Goal: Information Seeking & Learning: Learn about a topic

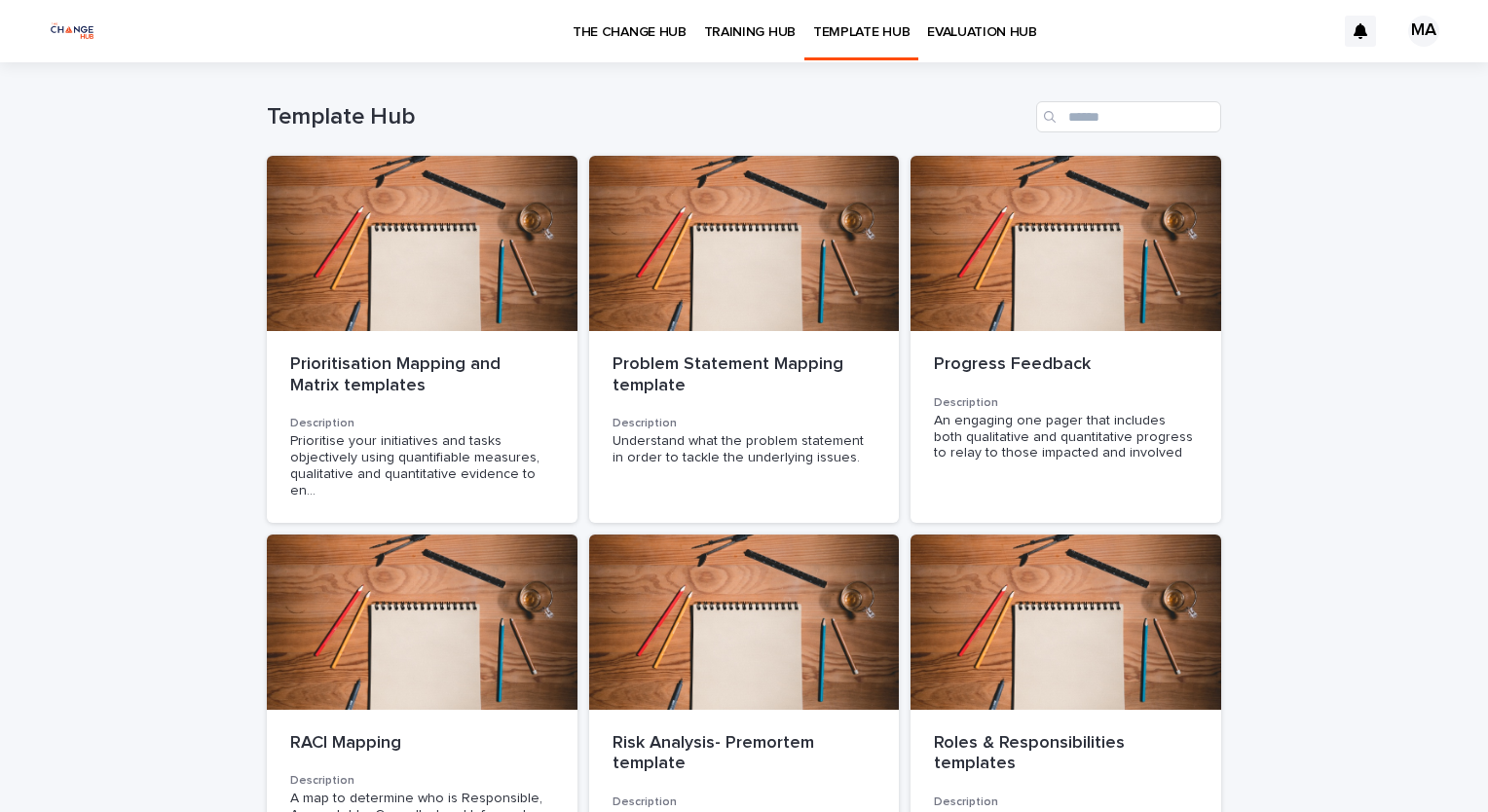
click at [596, 38] on p "THE CHANGE HUB" at bounding box center [630, 21] width 114 height 41
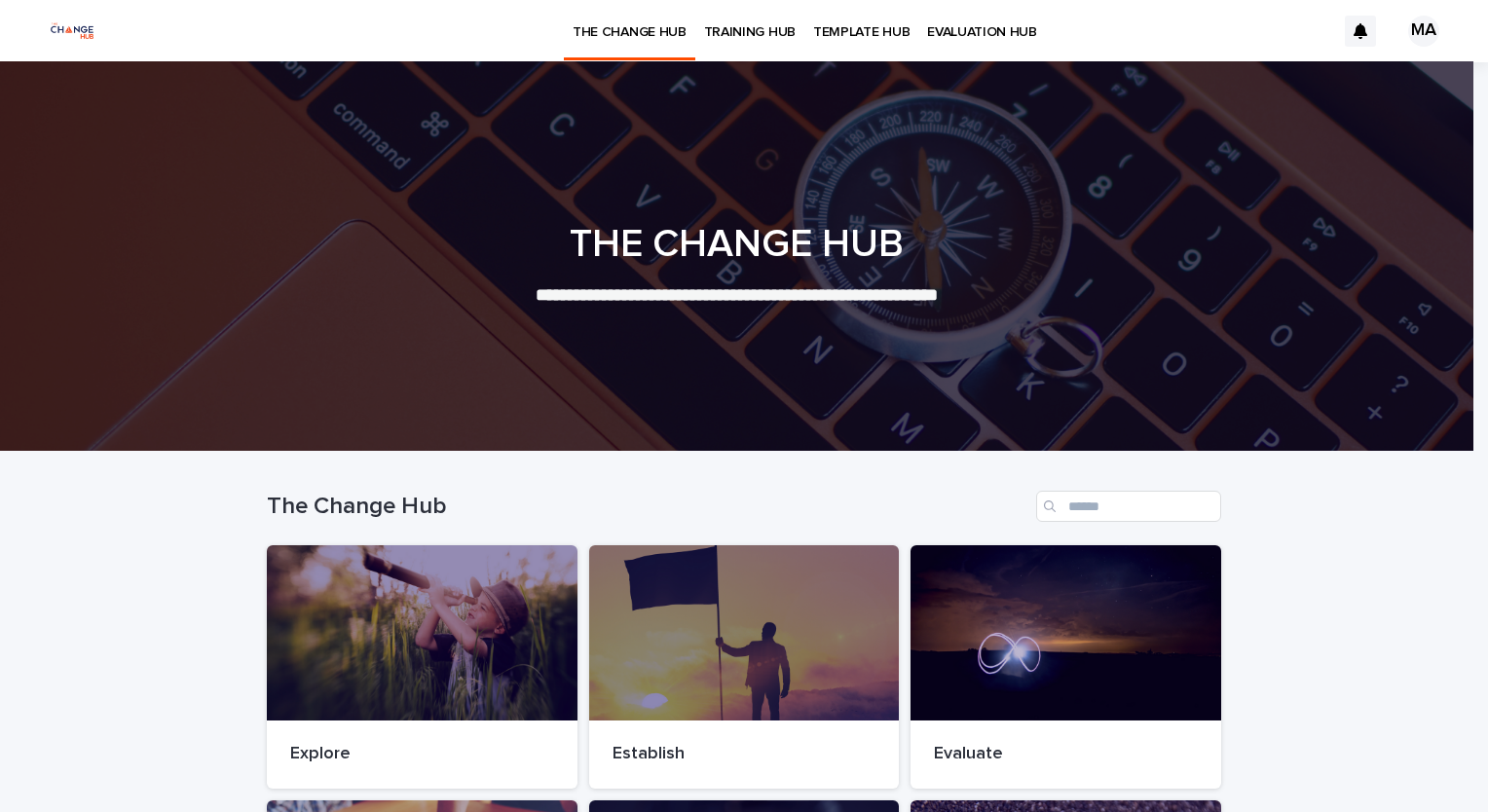
click at [704, 27] on p "TRAINING HUB" at bounding box center [749, 21] width 91 height 41
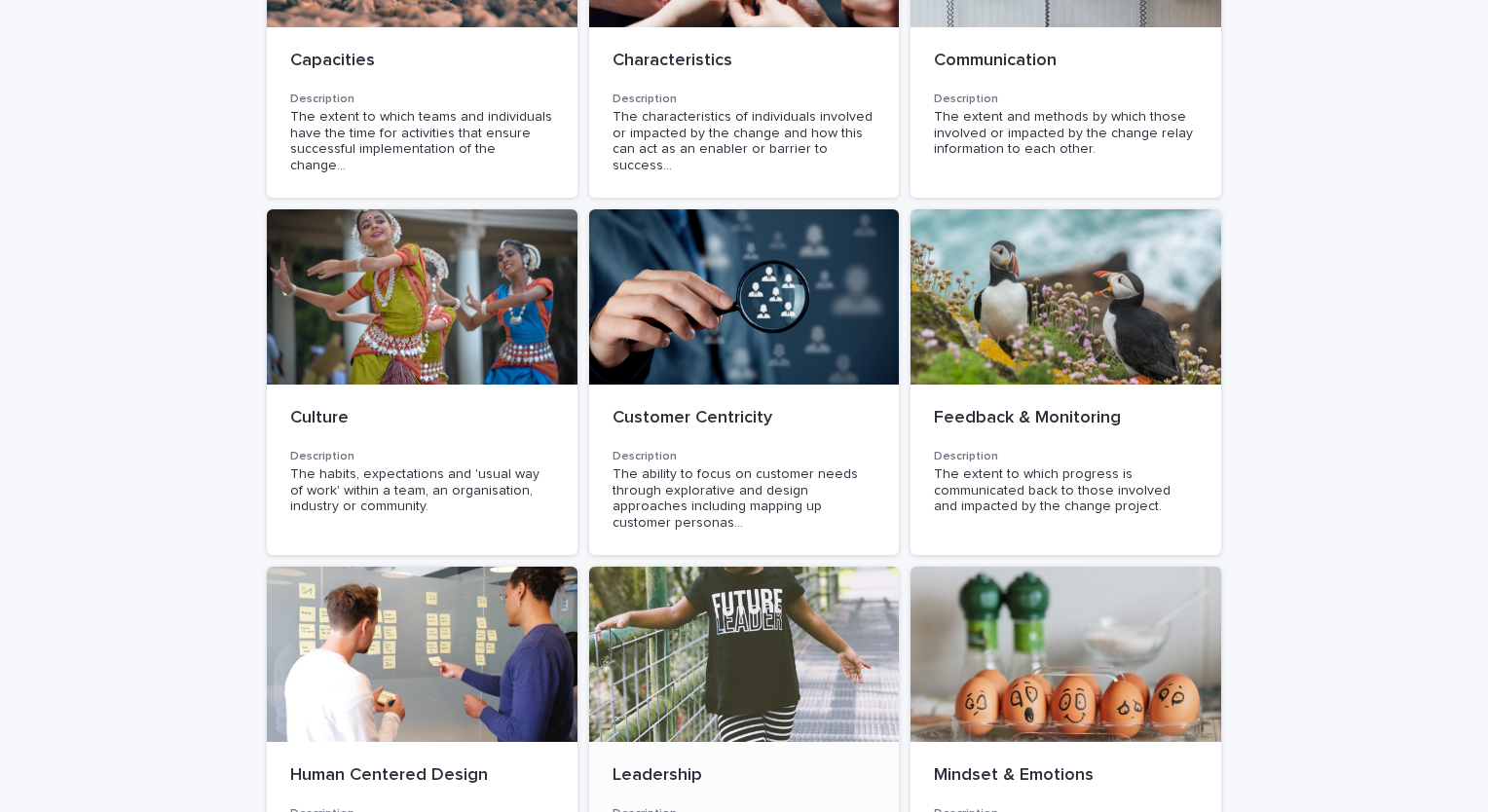
scroll to position [840, 0]
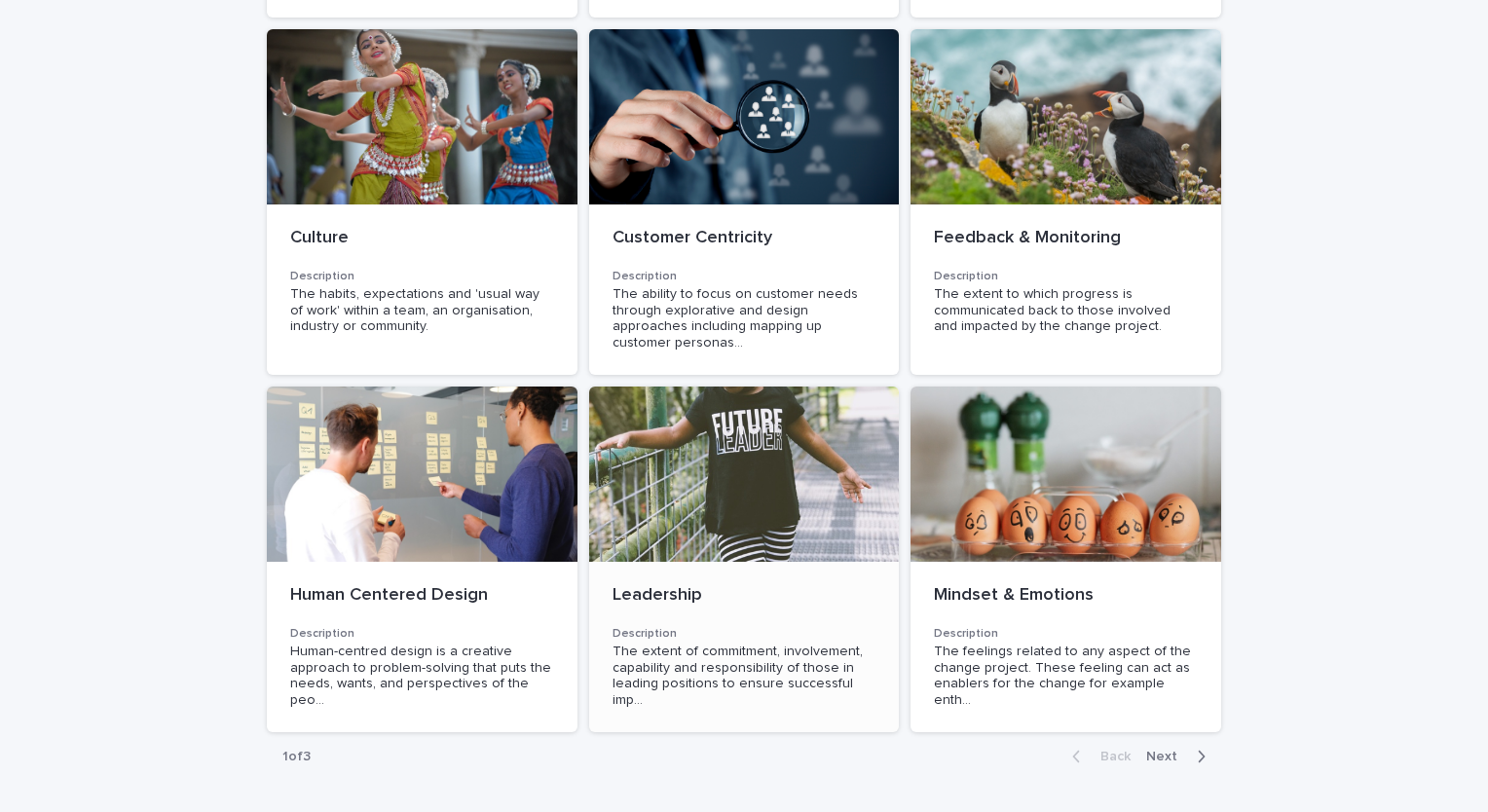
click at [702, 581] on div "Leadership" at bounding box center [744, 594] width 264 height 26
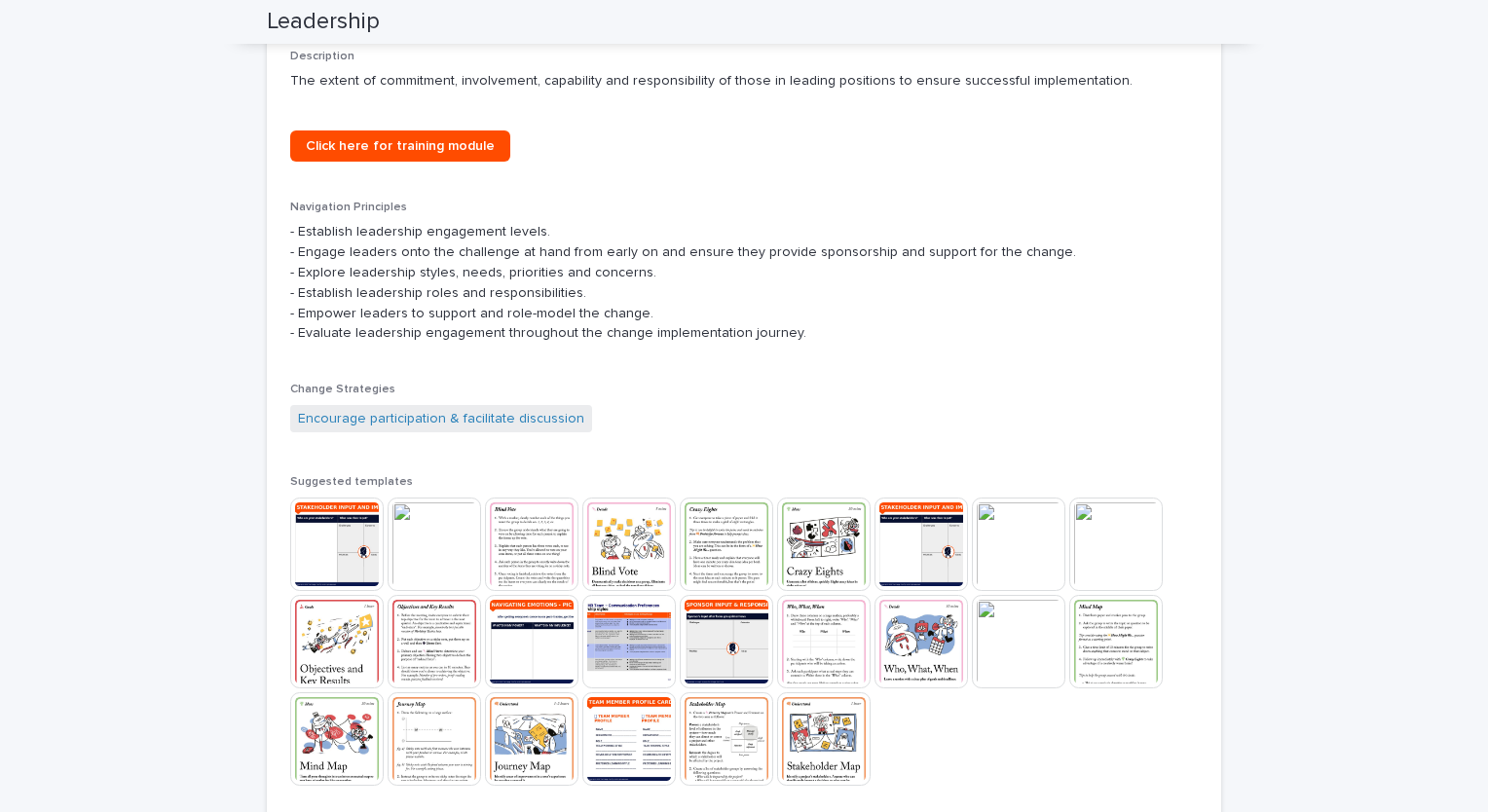
scroll to position [681, 0]
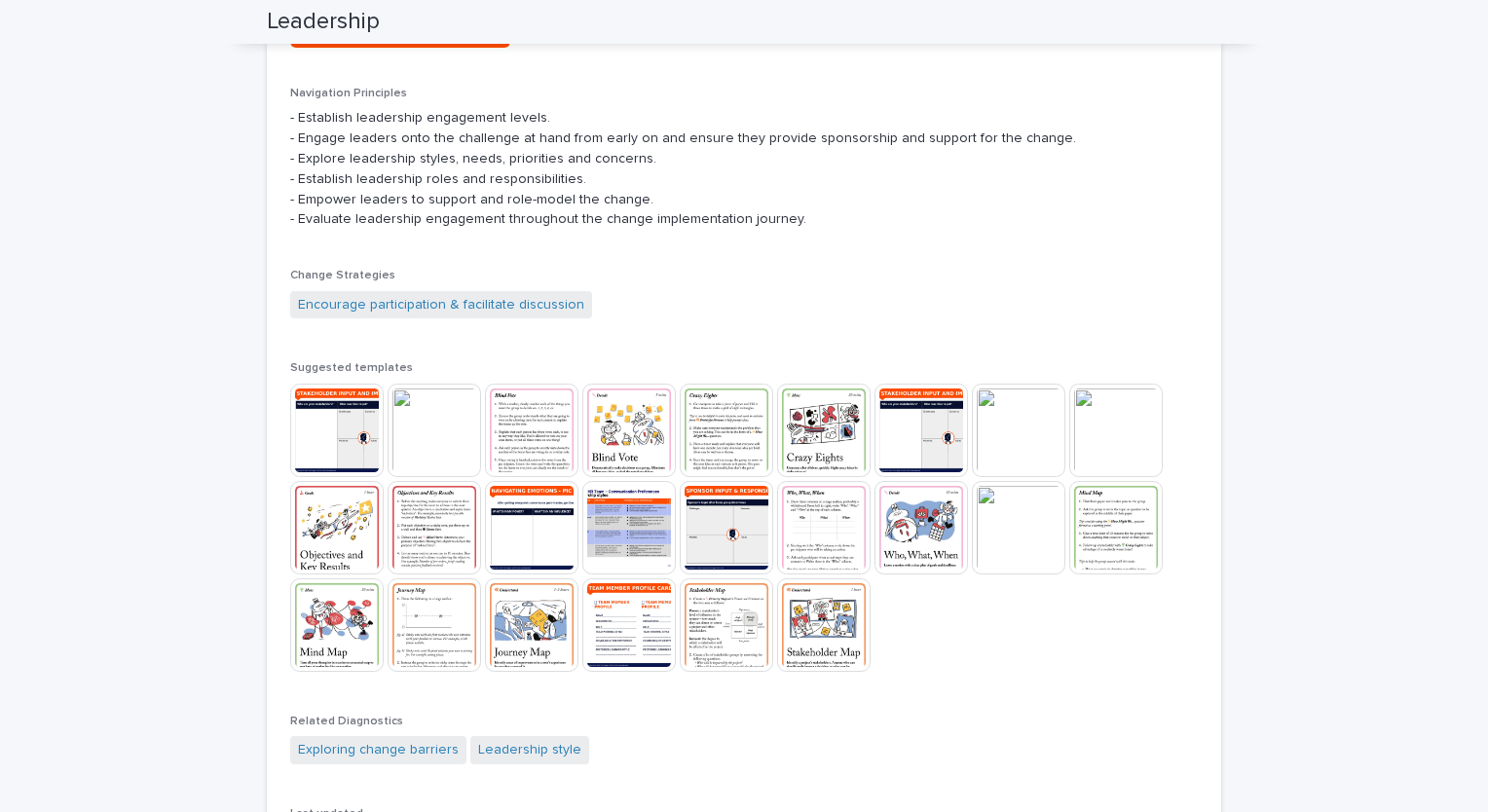
click at [1138, 434] on img at bounding box center [1115, 430] width 93 height 93
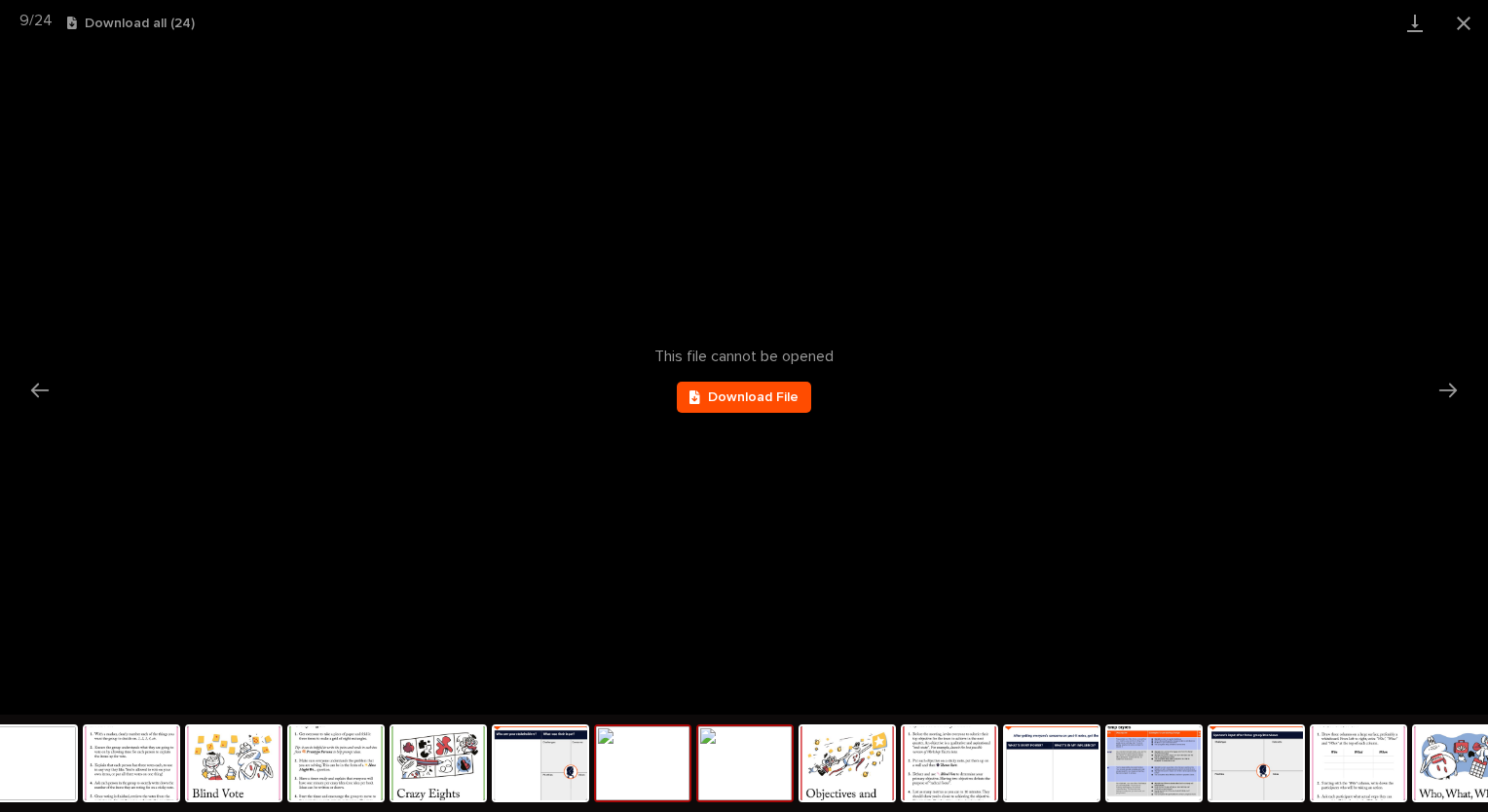
click at [611, 751] on img at bounding box center [642, 762] width 93 height 74
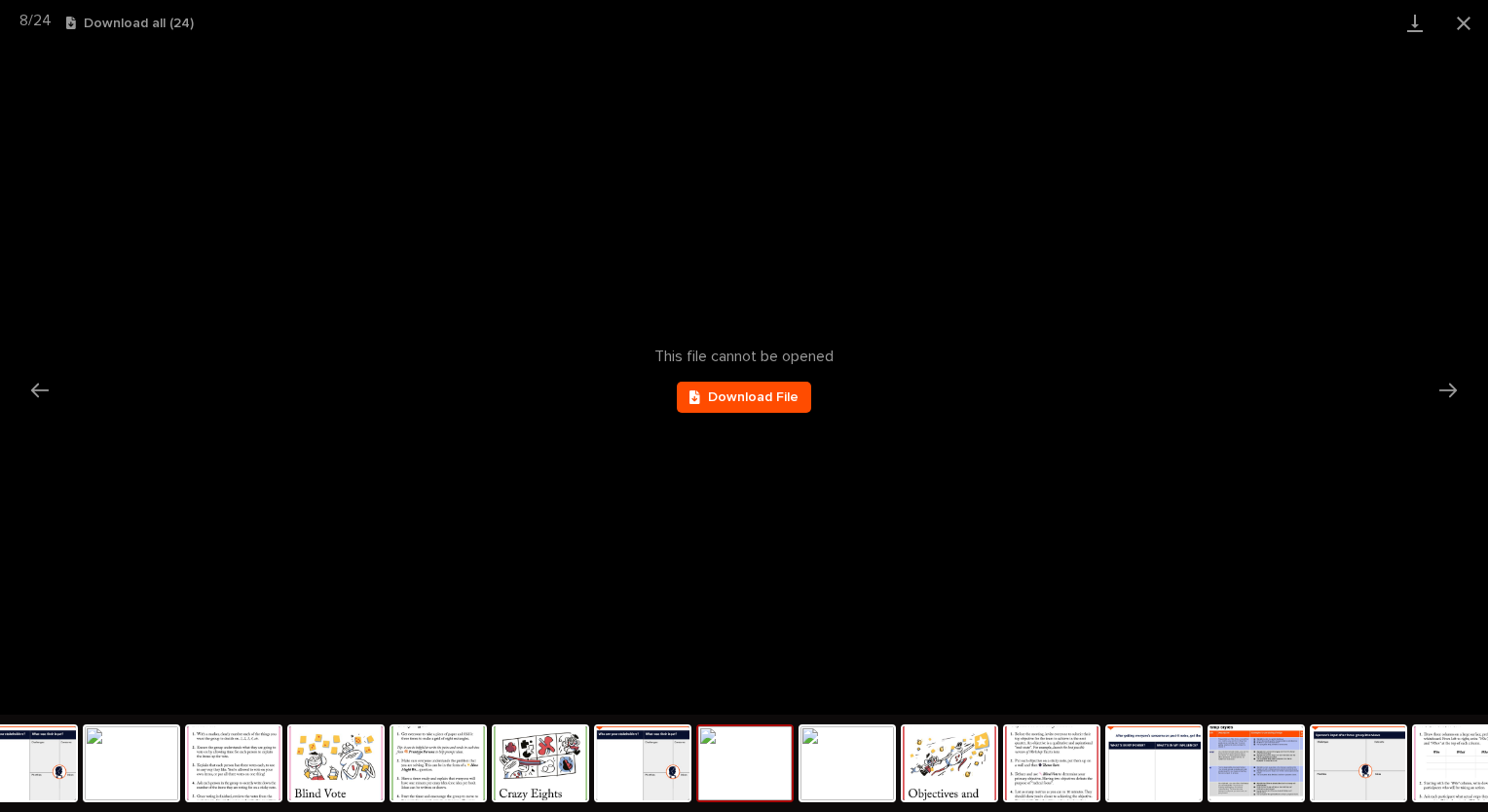
scroll to position [0, 0]
click at [742, 760] on img at bounding box center [744, 762] width 93 height 74
click at [823, 773] on img at bounding box center [847, 762] width 93 height 74
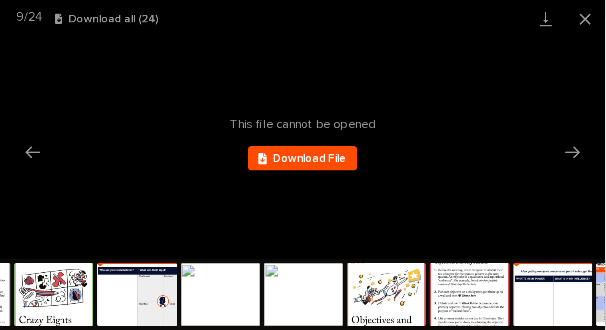
scroll to position [40, 0]
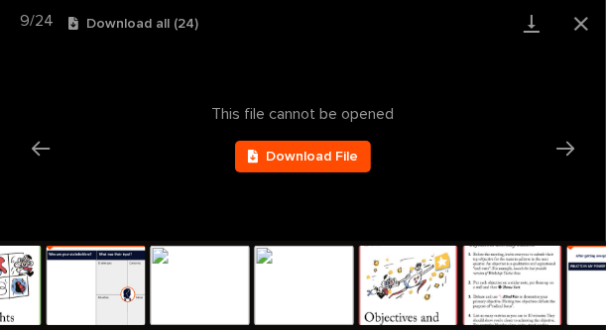
click at [441, 288] on img at bounding box center [408, 285] width 99 height 79
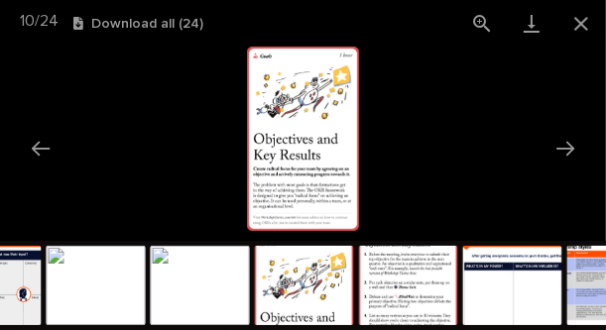
click at [485, 295] on img at bounding box center [512, 285] width 99 height 79
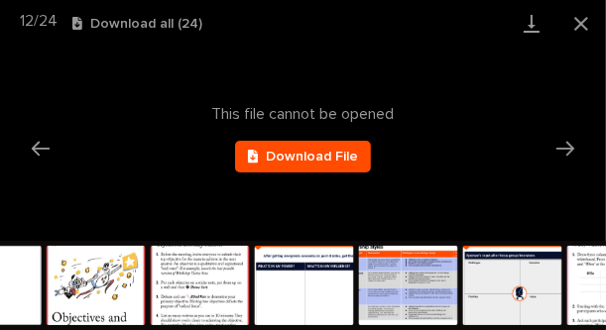
click at [452, 299] on img at bounding box center [408, 285] width 99 height 79
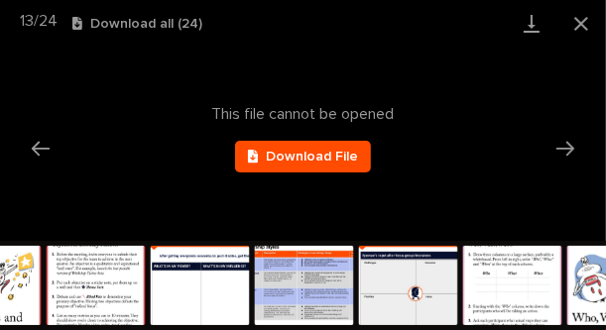
click at [404, 296] on img at bounding box center [408, 285] width 99 height 79
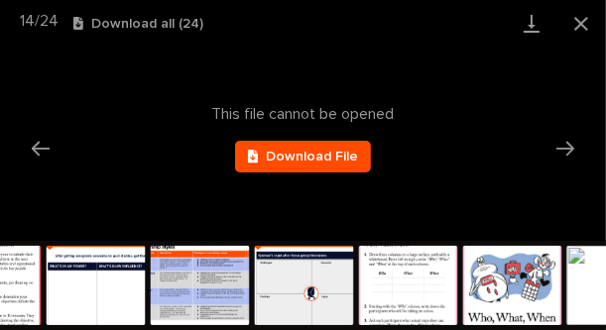
click at [438, 297] on img at bounding box center [408, 285] width 99 height 79
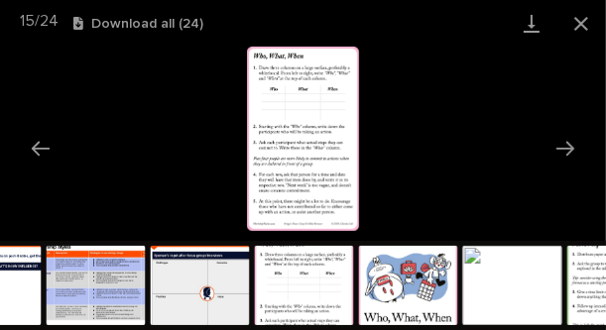
click at [463, 296] on img at bounding box center [512, 285] width 99 height 79
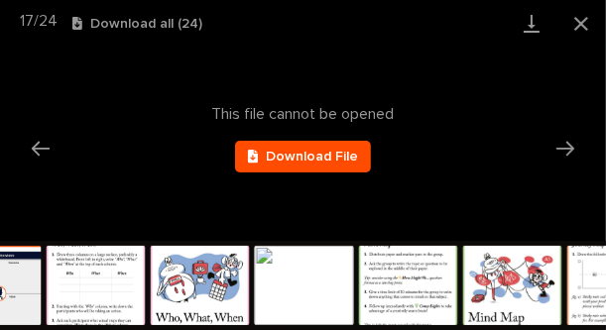
click at [440, 292] on img at bounding box center [408, 285] width 99 height 79
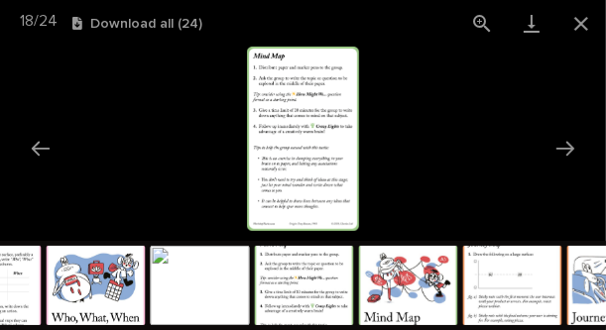
click at [436, 295] on img at bounding box center [408, 285] width 99 height 79
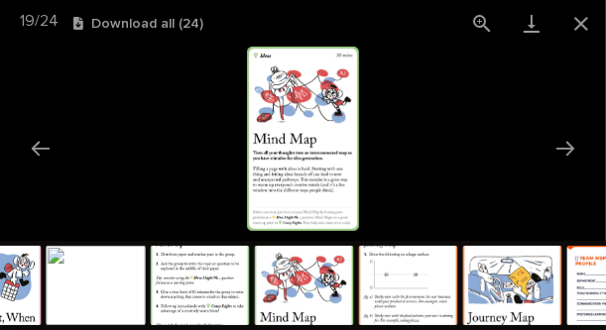
click at [464, 295] on img at bounding box center [512, 285] width 99 height 79
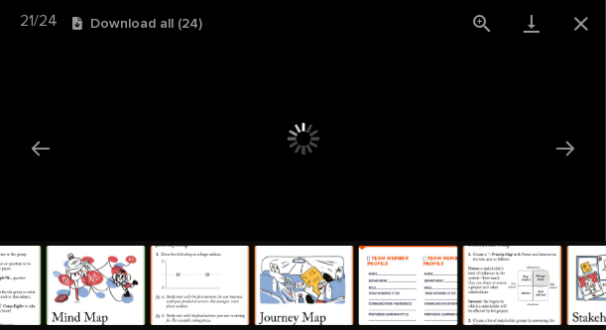
click at [490, 294] on img at bounding box center [512, 285] width 99 height 79
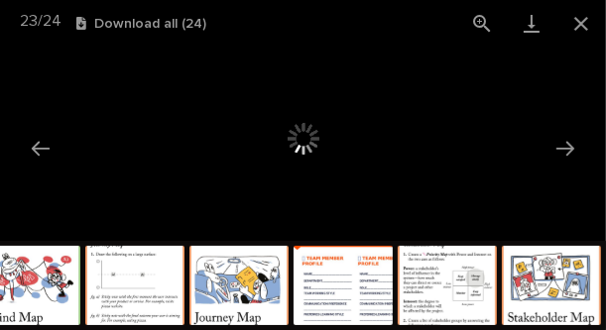
click at [526, 291] on img at bounding box center [551, 285] width 99 height 79
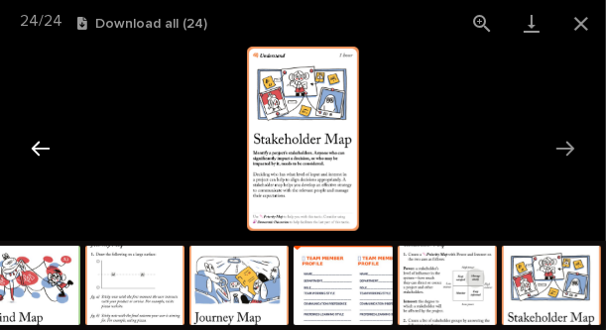
click at [40, 140] on button "Previous slide" at bounding box center [41, 148] width 42 height 39
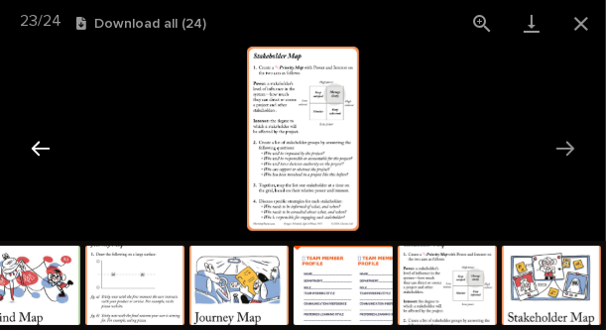
click at [40, 140] on button "Previous slide" at bounding box center [41, 148] width 42 height 39
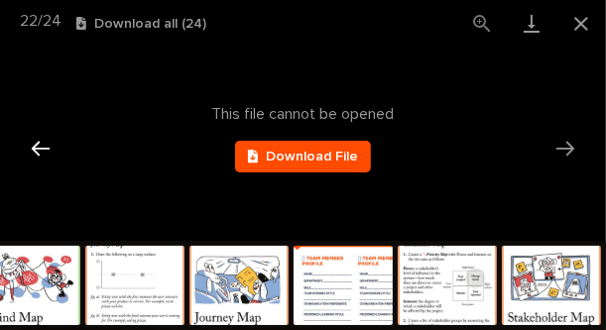
click at [40, 140] on button "Previous slide" at bounding box center [41, 148] width 42 height 39
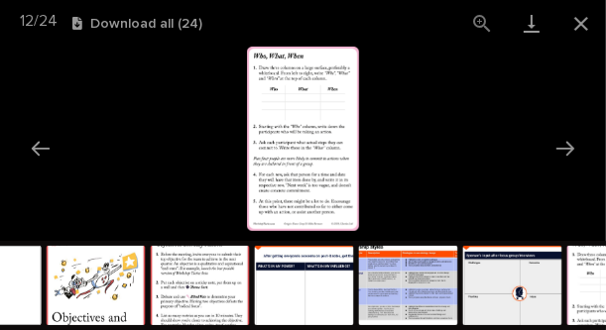
click at [18, 278] on div at bounding box center [359, 288] width 2498 height 94
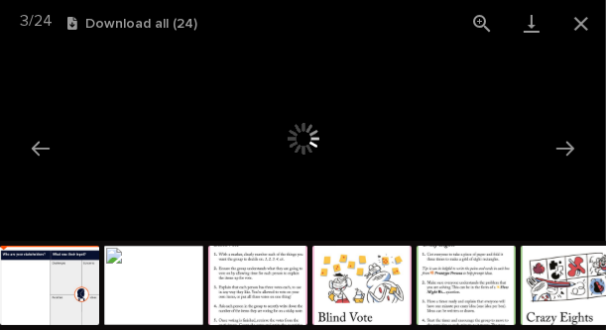
click at [78, 285] on img at bounding box center [49, 285] width 99 height 79
click at [28, 274] on img at bounding box center [49, 285] width 99 height 79
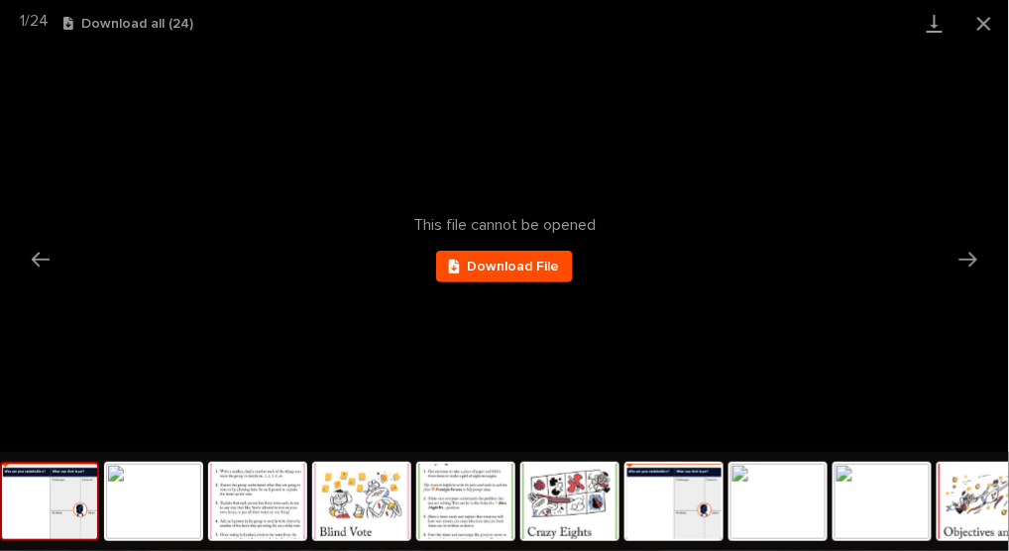
click at [758, 223] on div "This file cannot be opened Download File" at bounding box center [504, 249] width 1009 height 405
click at [994, 24] on button "Close gallery" at bounding box center [984, 23] width 50 height 47
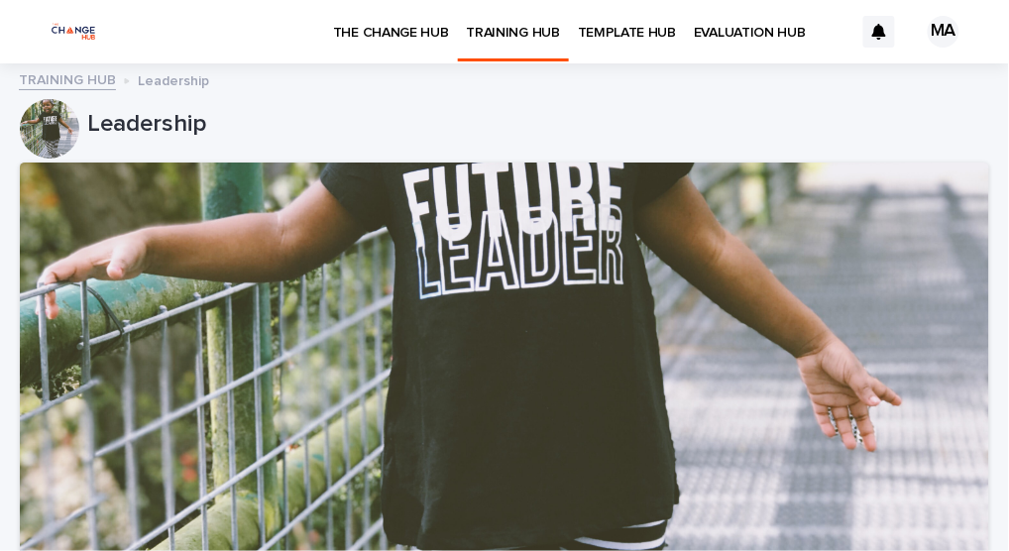
click at [358, 32] on p "THE CHANGE HUB" at bounding box center [391, 21] width 116 height 42
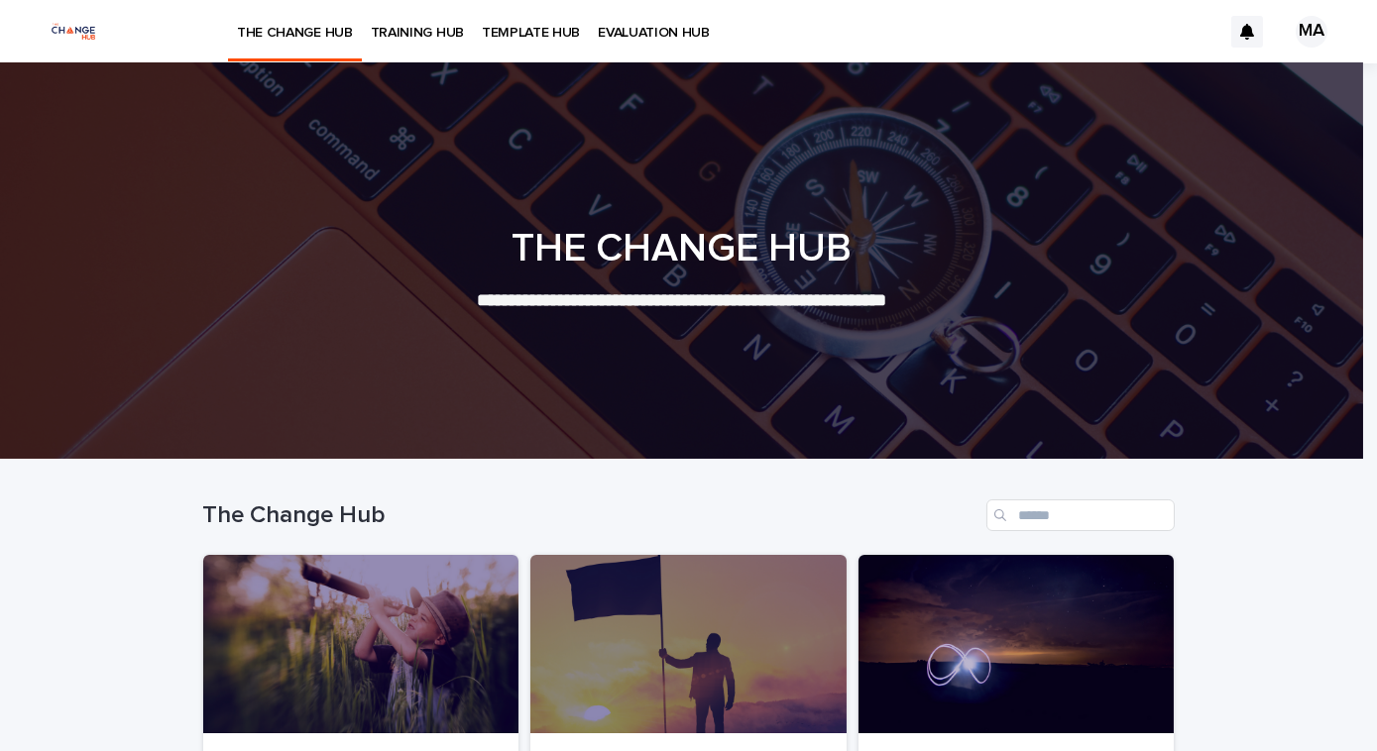
click at [464, 40] on p "TRAINING HUB" at bounding box center [417, 21] width 93 height 42
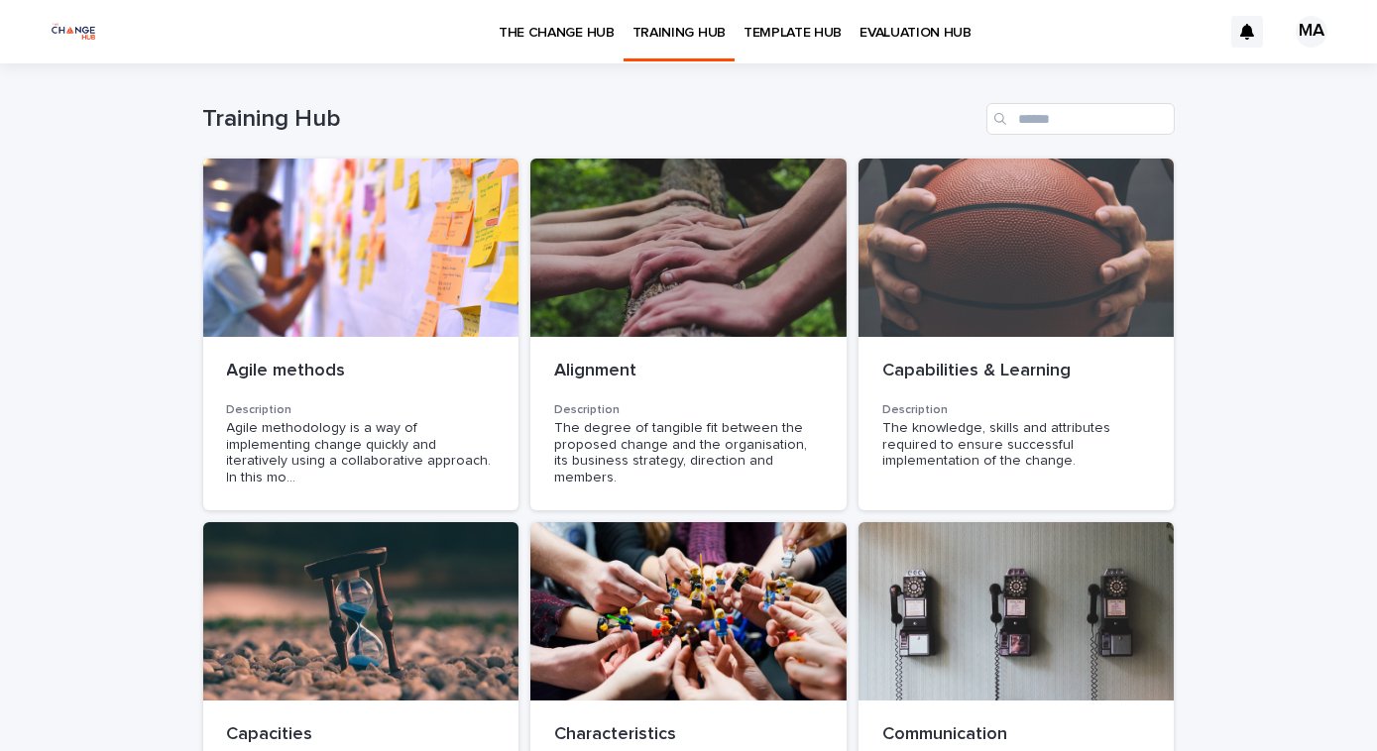
click at [737, 47] on link "TEMPLATE HUB" at bounding box center [792, 30] width 116 height 61
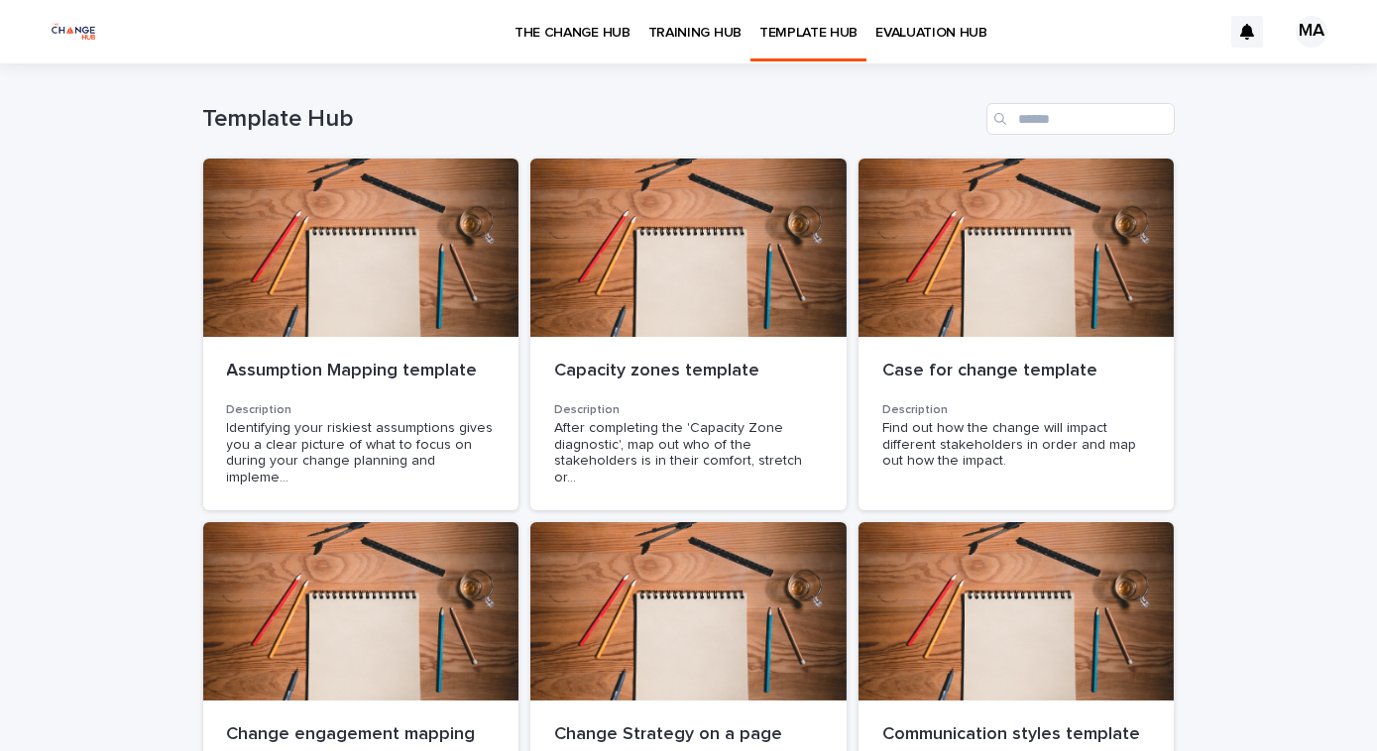
click at [875, 28] on p "EVALUATION HUB" at bounding box center [931, 21] width 112 height 42
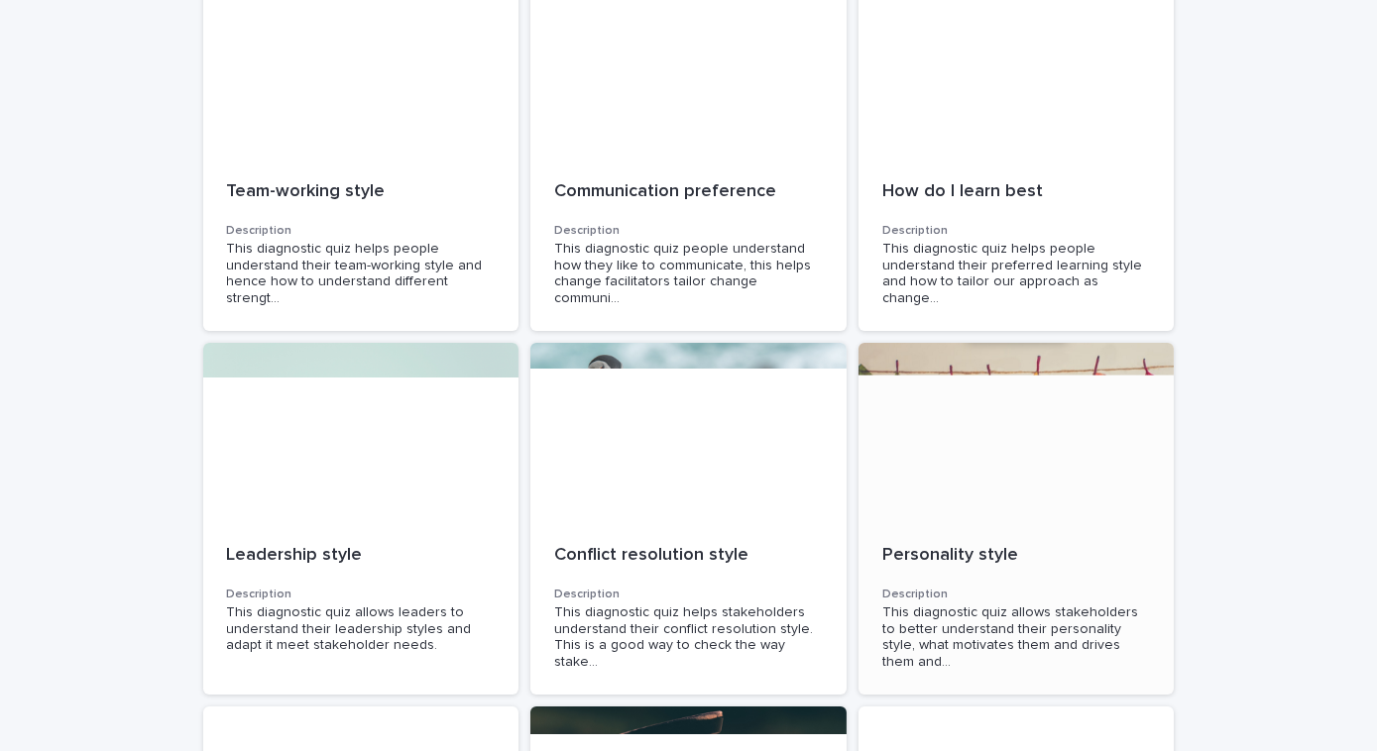
scroll to position [179, 0]
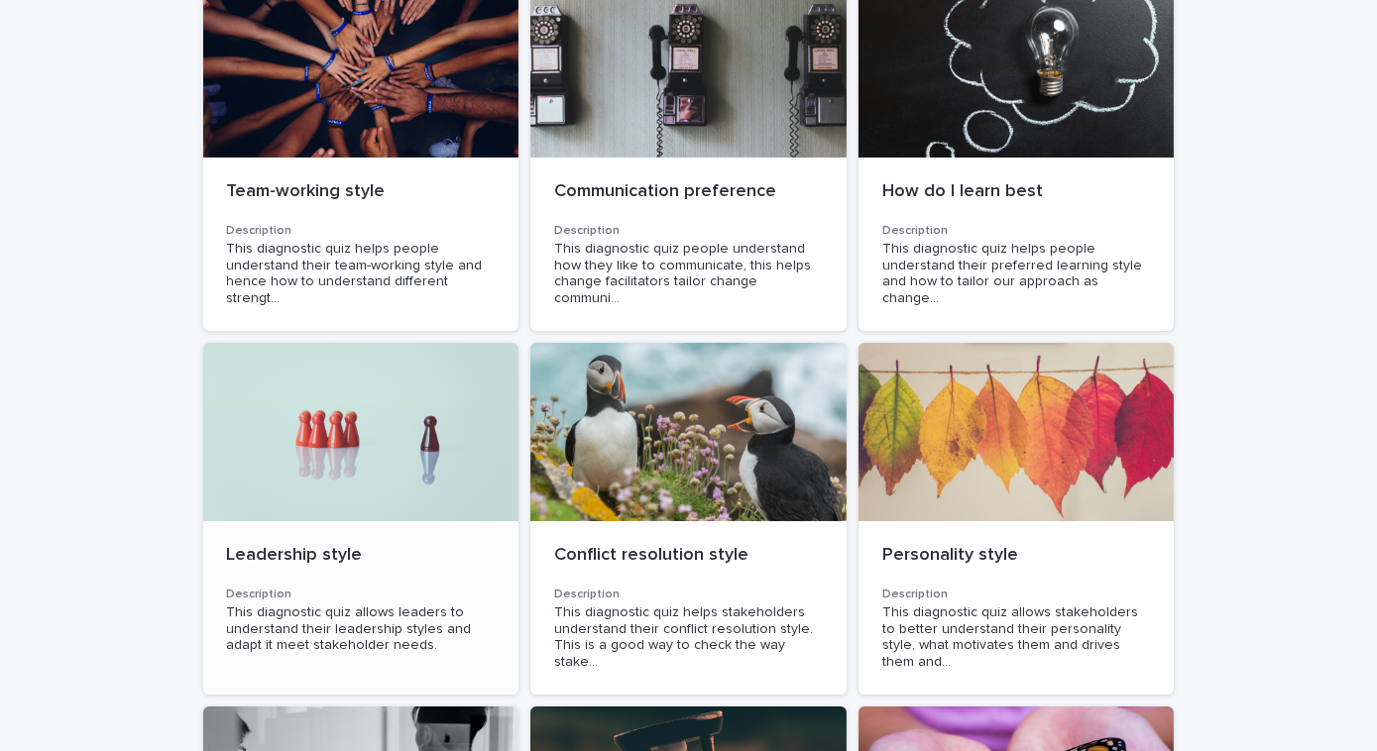
click at [331, 400] on div at bounding box center [361, 432] width 316 height 178
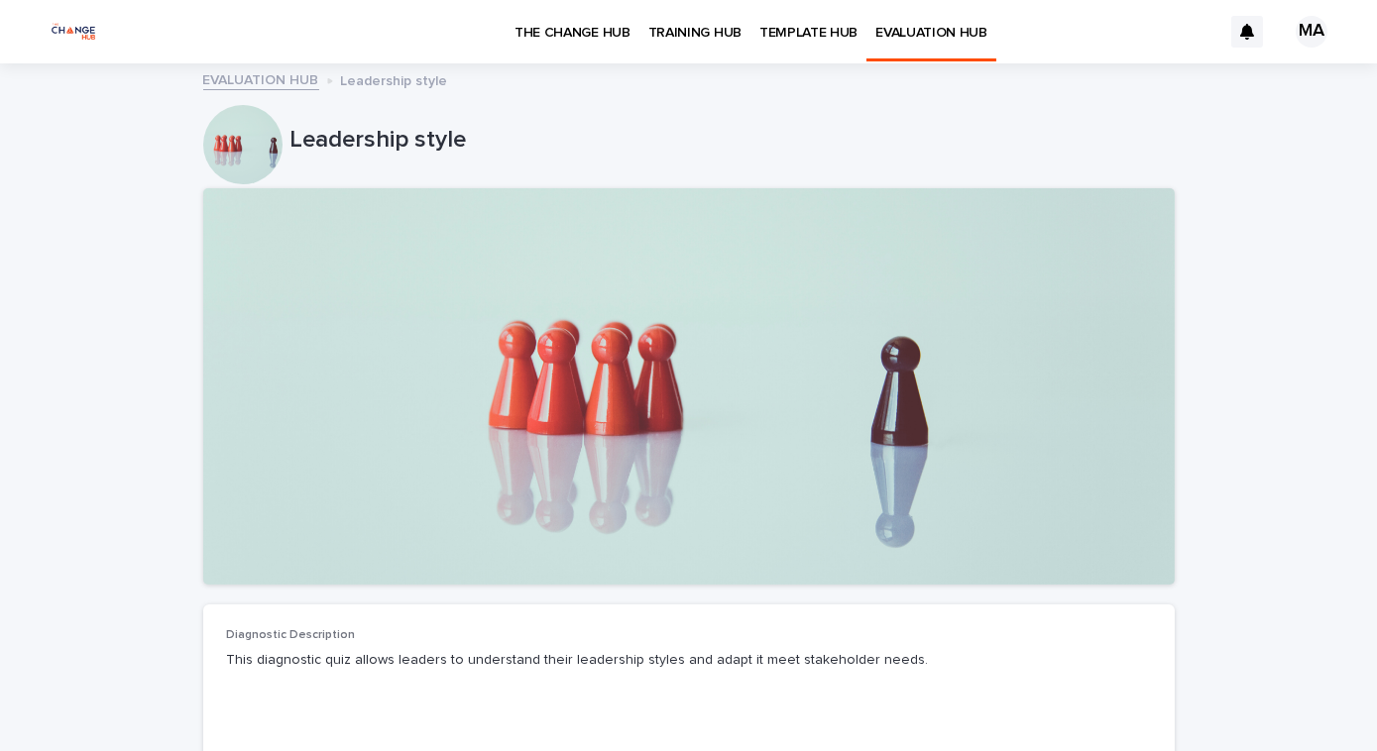
click at [525, 387] on div at bounding box center [688, 386] width 971 height 396
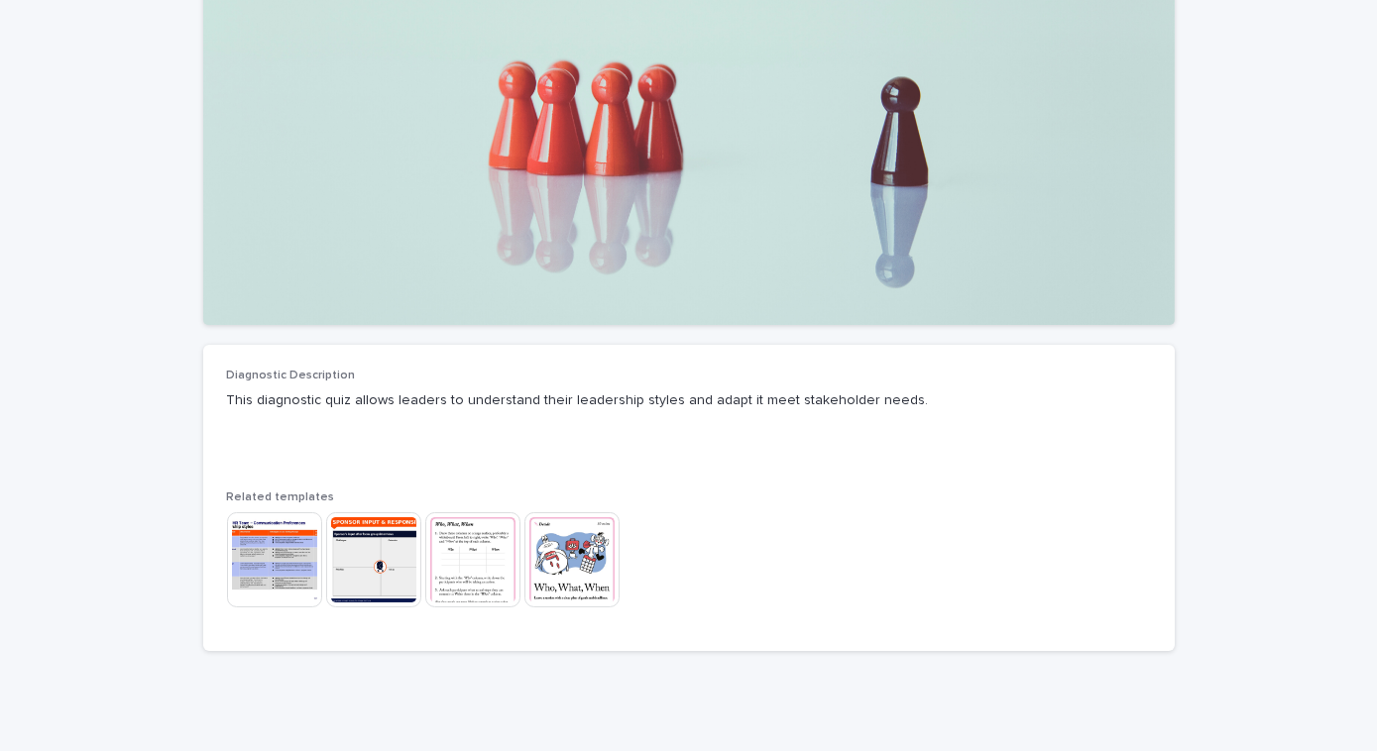
scroll to position [274, 0]
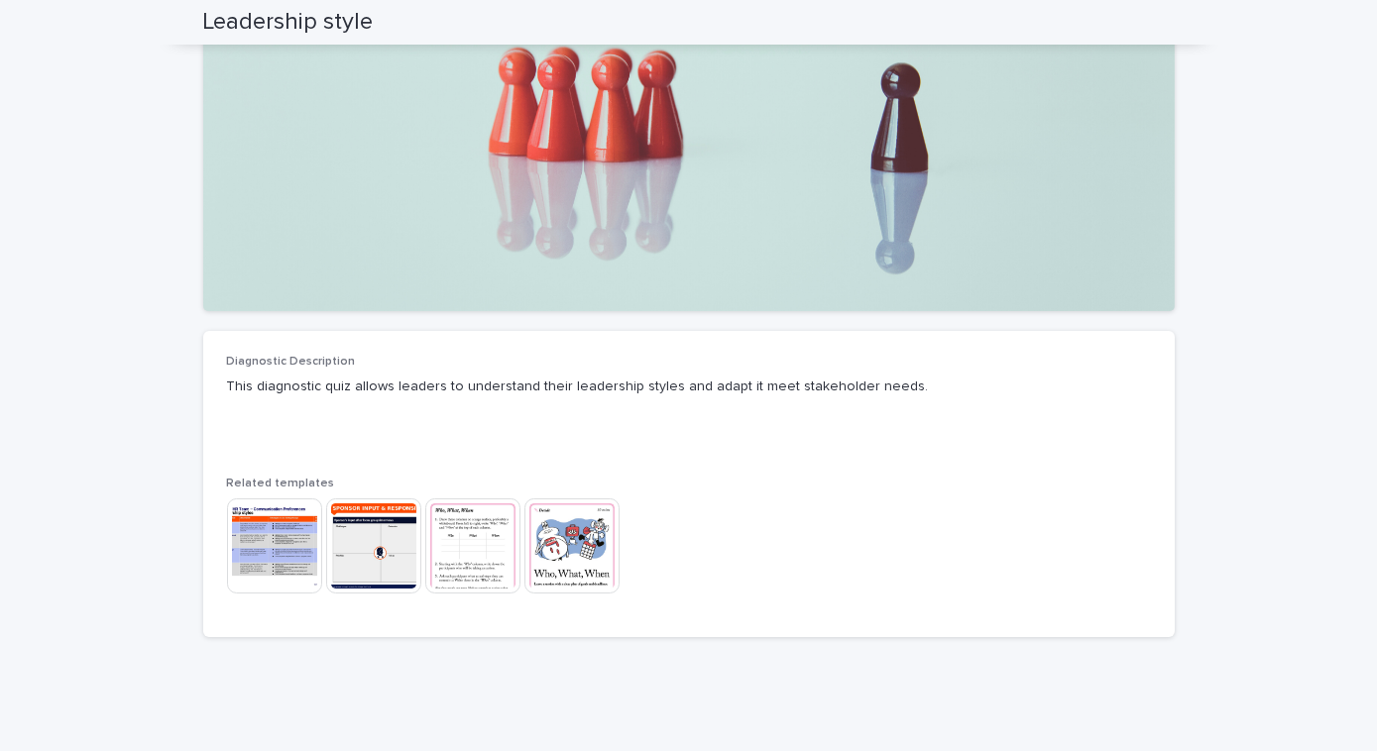
click at [273, 545] on img at bounding box center [274, 546] width 95 height 95
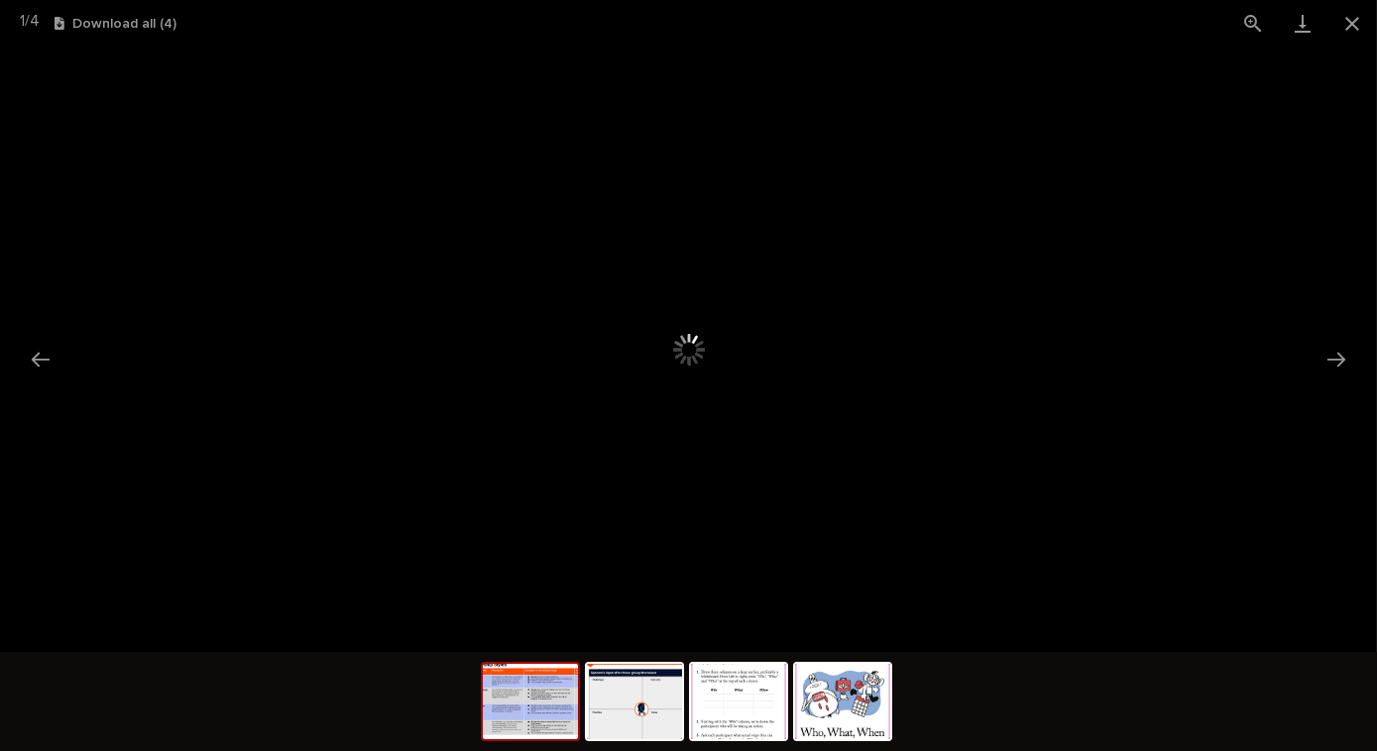
scroll to position [0, 0]
click at [1075, 466] on div at bounding box center [688, 350] width 1377 height 606
click at [1338, 14] on button "Close gallery" at bounding box center [1352, 23] width 50 height 47
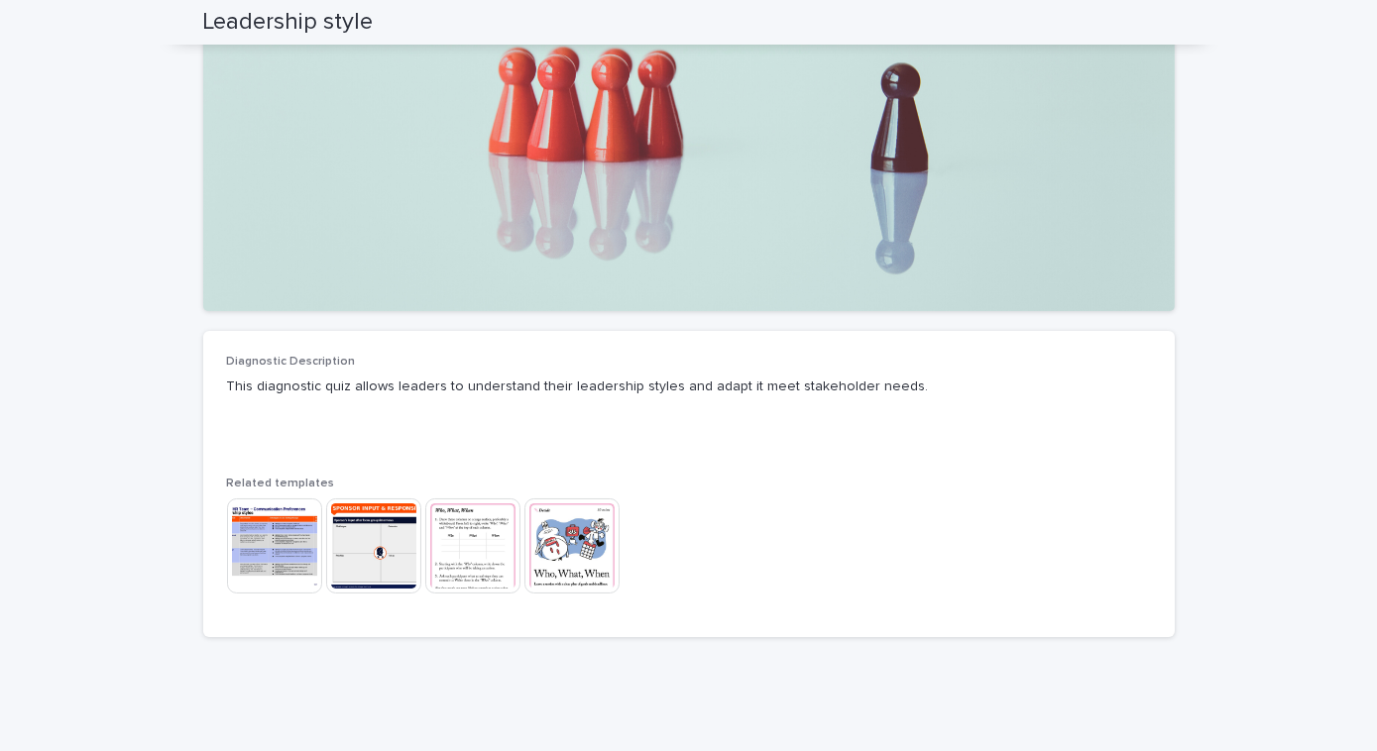
click at [791, 194] on div at bounding box center [688, 113] width 971 height 396
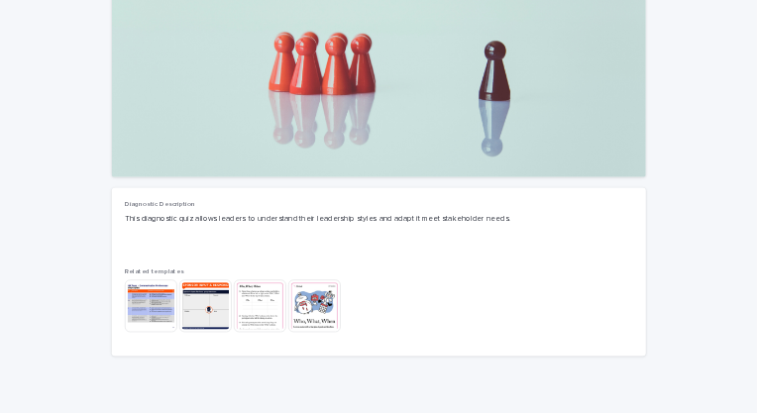
scroll to position [274, 0]
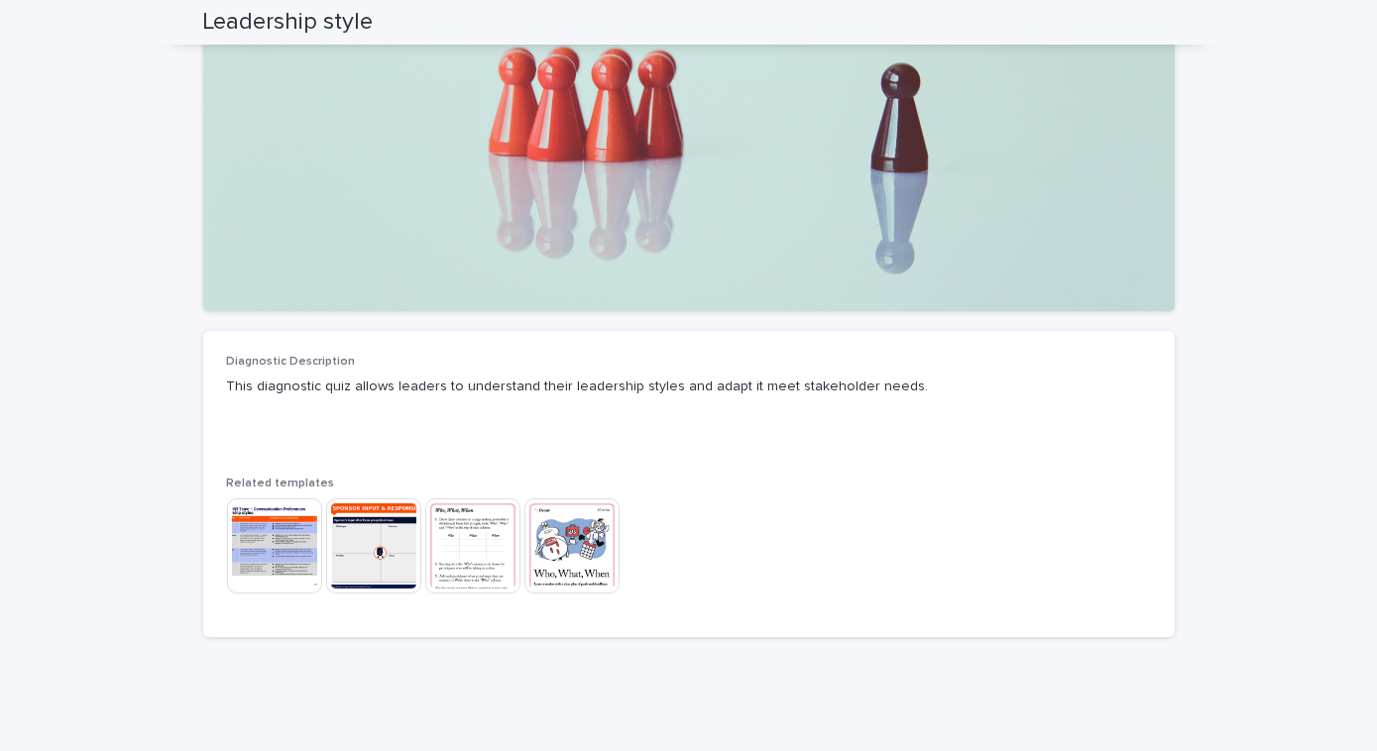
click at [292, 543] on img at bounding box center [274, 546] width 95 height 95
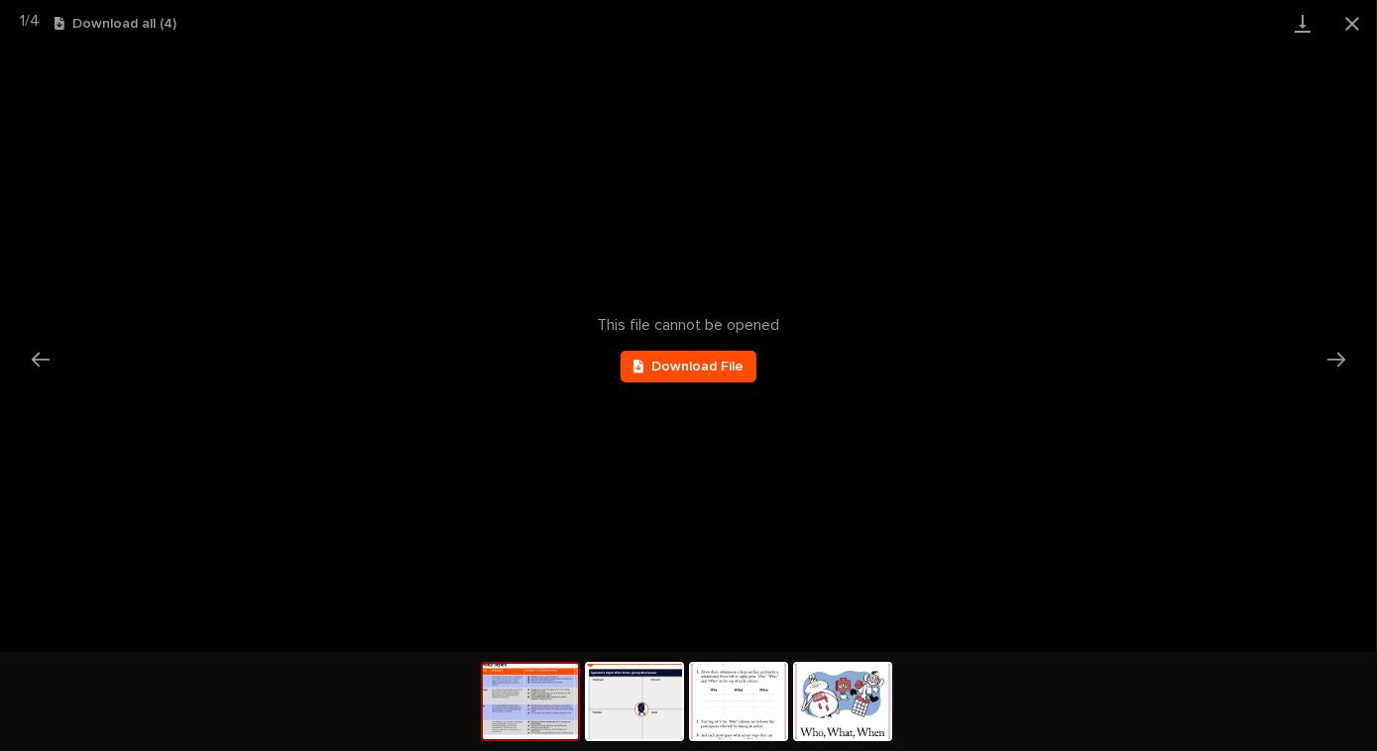
click at [552, 712] on img at bounding box center [530, 701] width 95 height 75
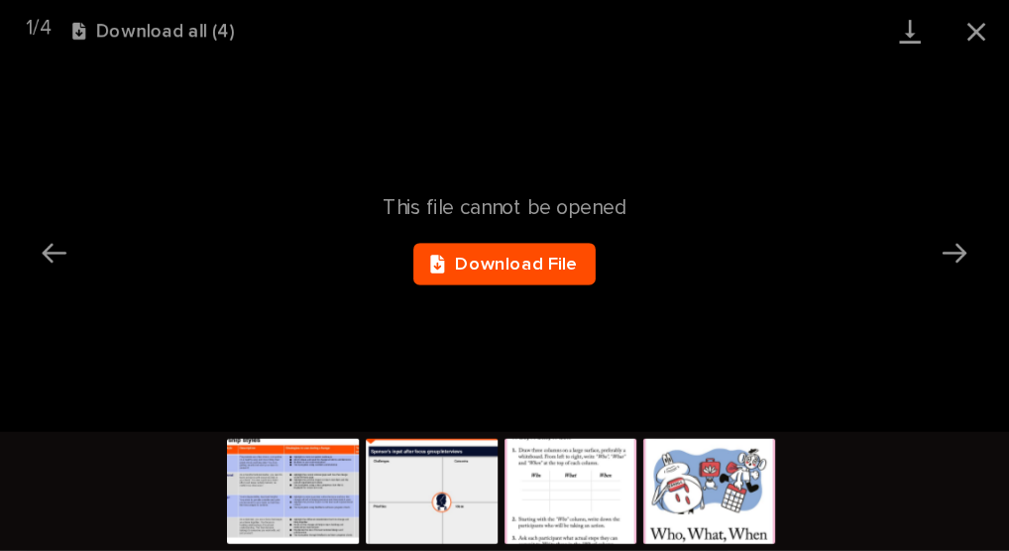
scroll to position [40, 0]
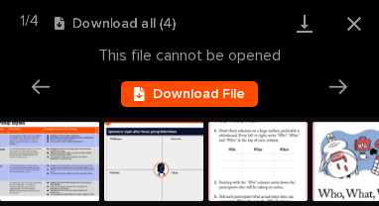
click at [64, 156] on img at bounding box center [49, 161] width 99 height 79
drag, startPoint x: 71, startPoint y: 192, endPoint x: 127, endPoint y: 191, distance: 55.5
click at [127, 191] on div at bounding box center [208, 164] width 416 height 94
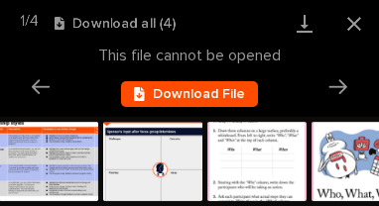
click at [47, 146] on img at bounding box center [48, 161] width 99 height 79
click at [182, 161] on img at bounding box center [152, 161] width 99 height 79
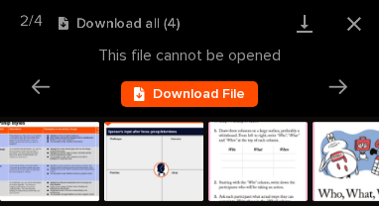
click at [267, 166] on img at bounding box center [257, 161] width 99 height 79
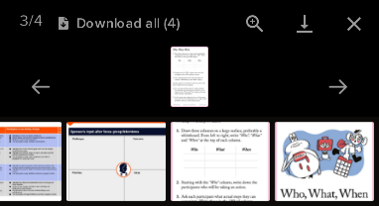
click at [332, 171] on img at bounding box center [324, 161] width 99 height 79
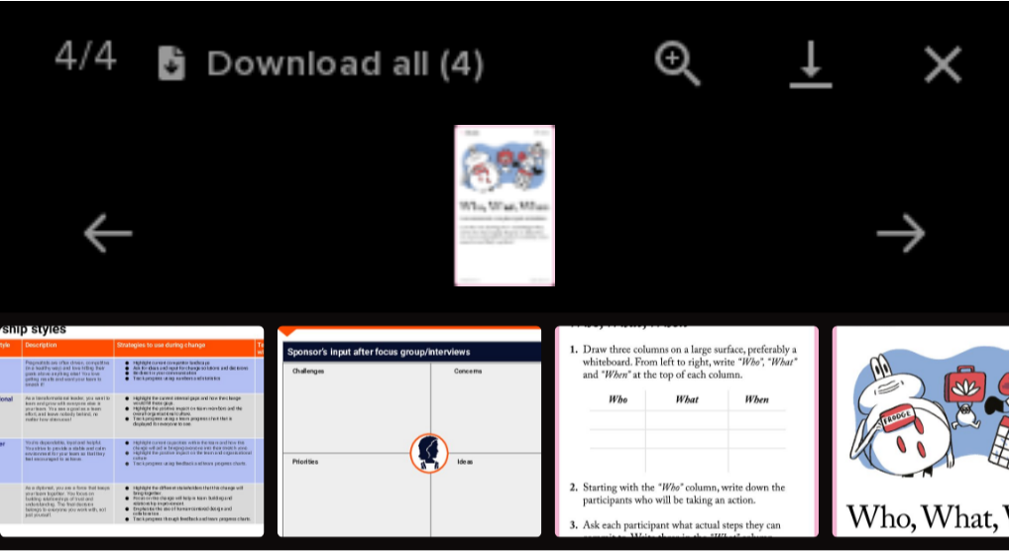
scroll to position [0, 0]
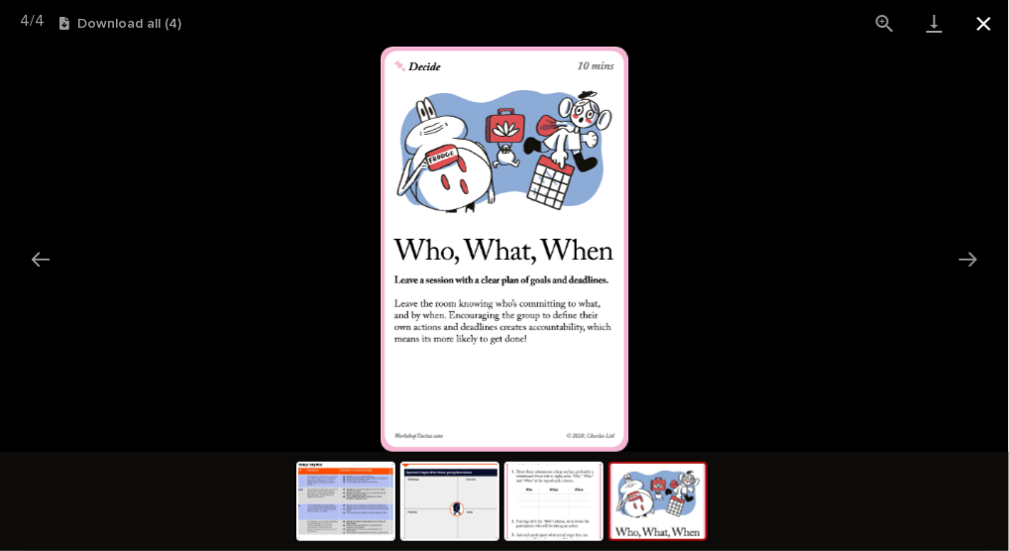
click at [993, 18] on button "Close gallery" at bounding box center [984, 23] width 50 height 47
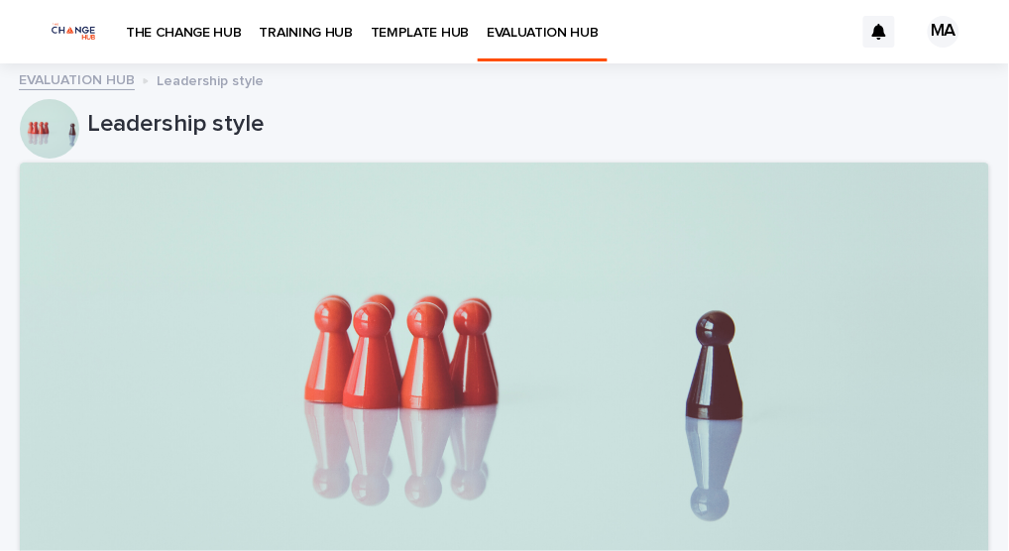
click at [242, 38] on p "THE CHANGE HUB" at bounding box center [184, 21] width 116 height 42
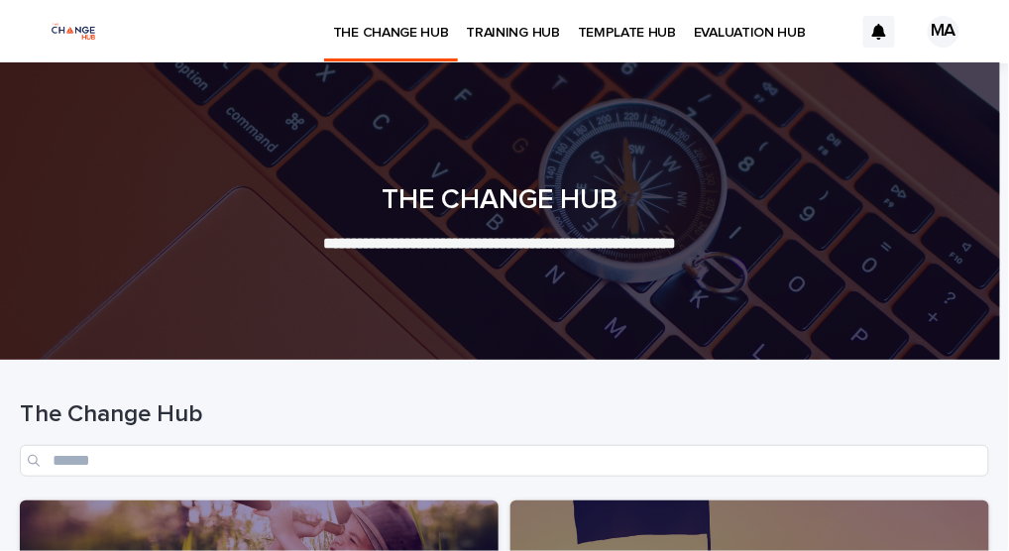
click at [476, 39] on p "TRAINING HUB" at bounding box center [513, 21] width 93 height 42
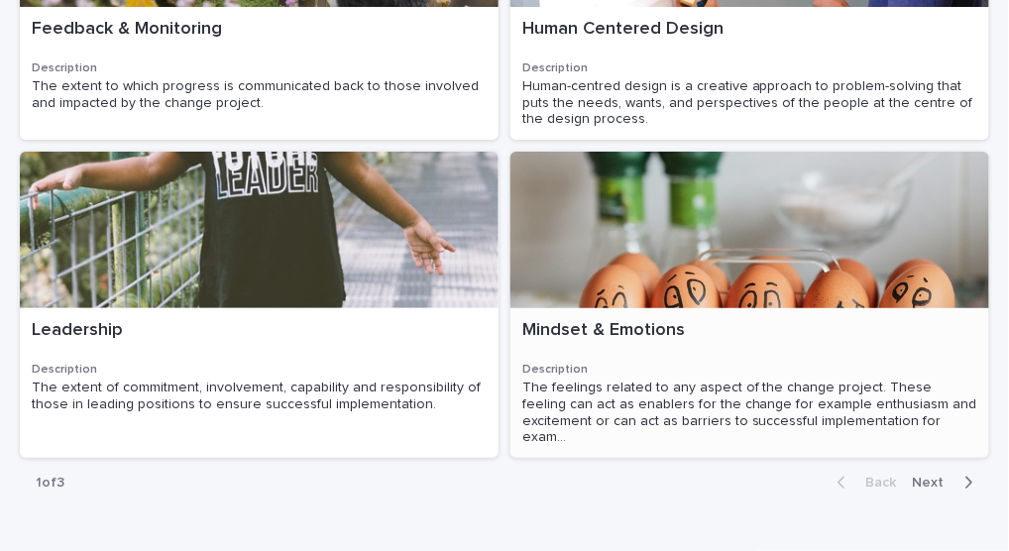
scroll to position [1547, 0]
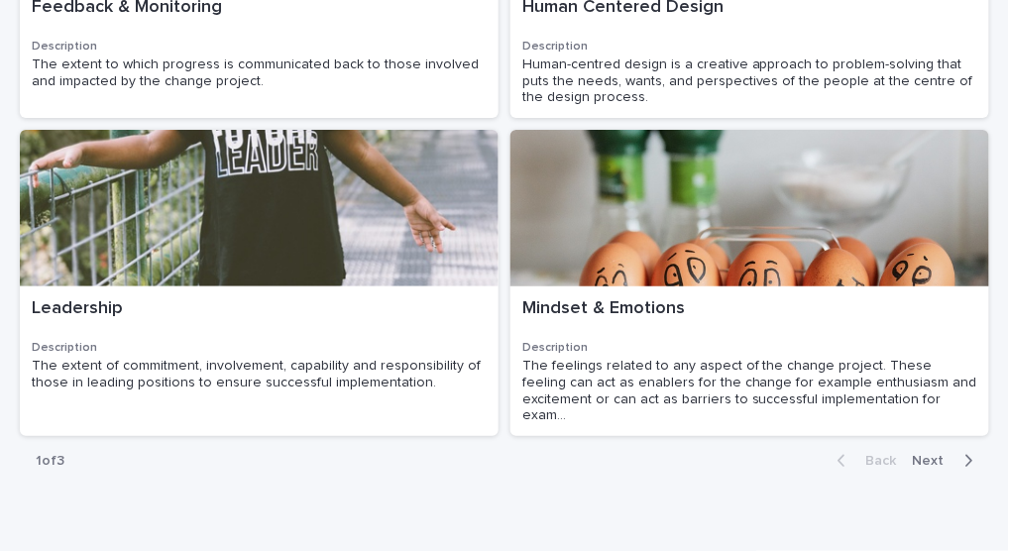
click at [965, 452] on button "Next" at bounding box center [947, 461] width 84 height 18
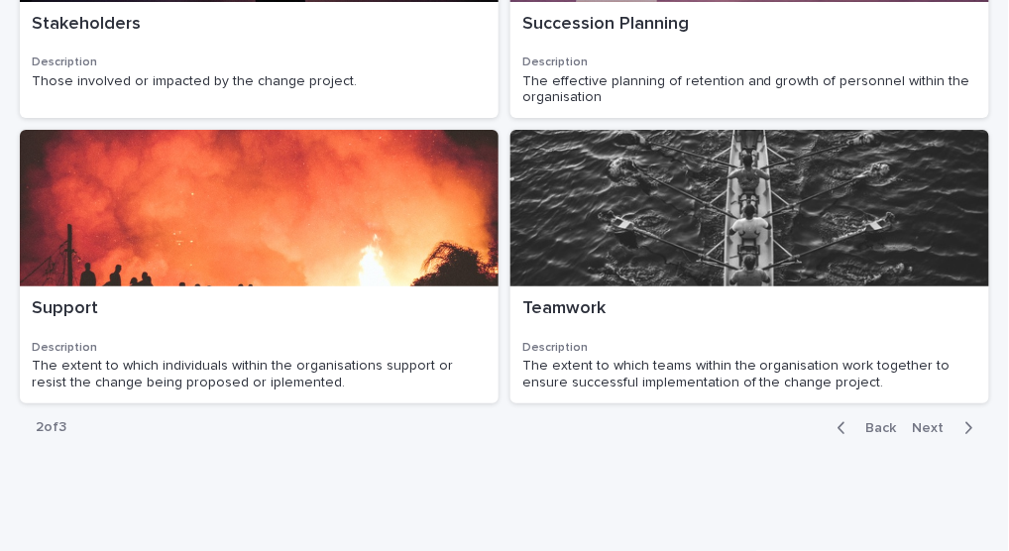
scroll to position [1530, 0]
